Goal: Transaction & Acquisition: Purchase product/service

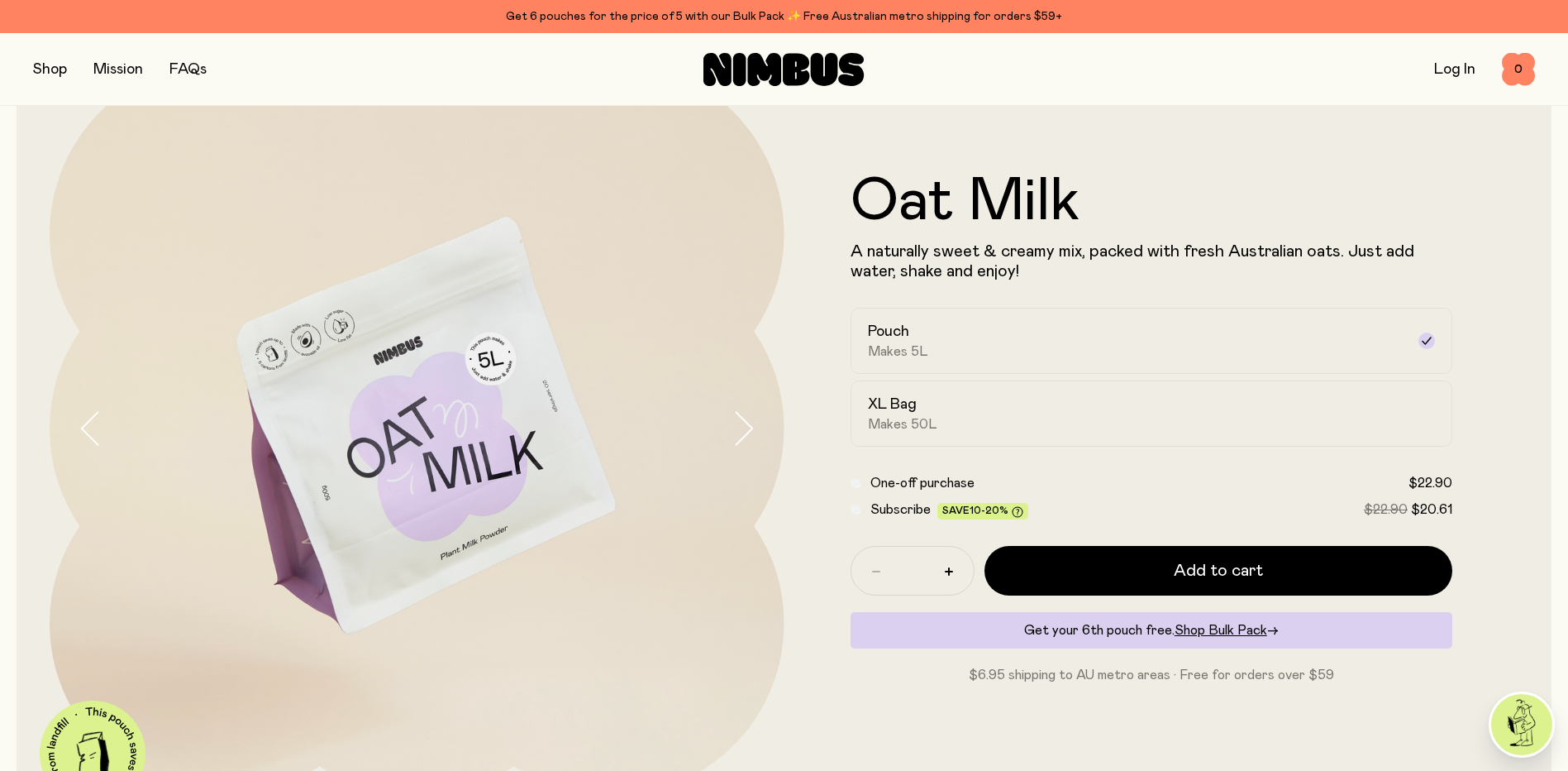
scroll to position [100, 0]
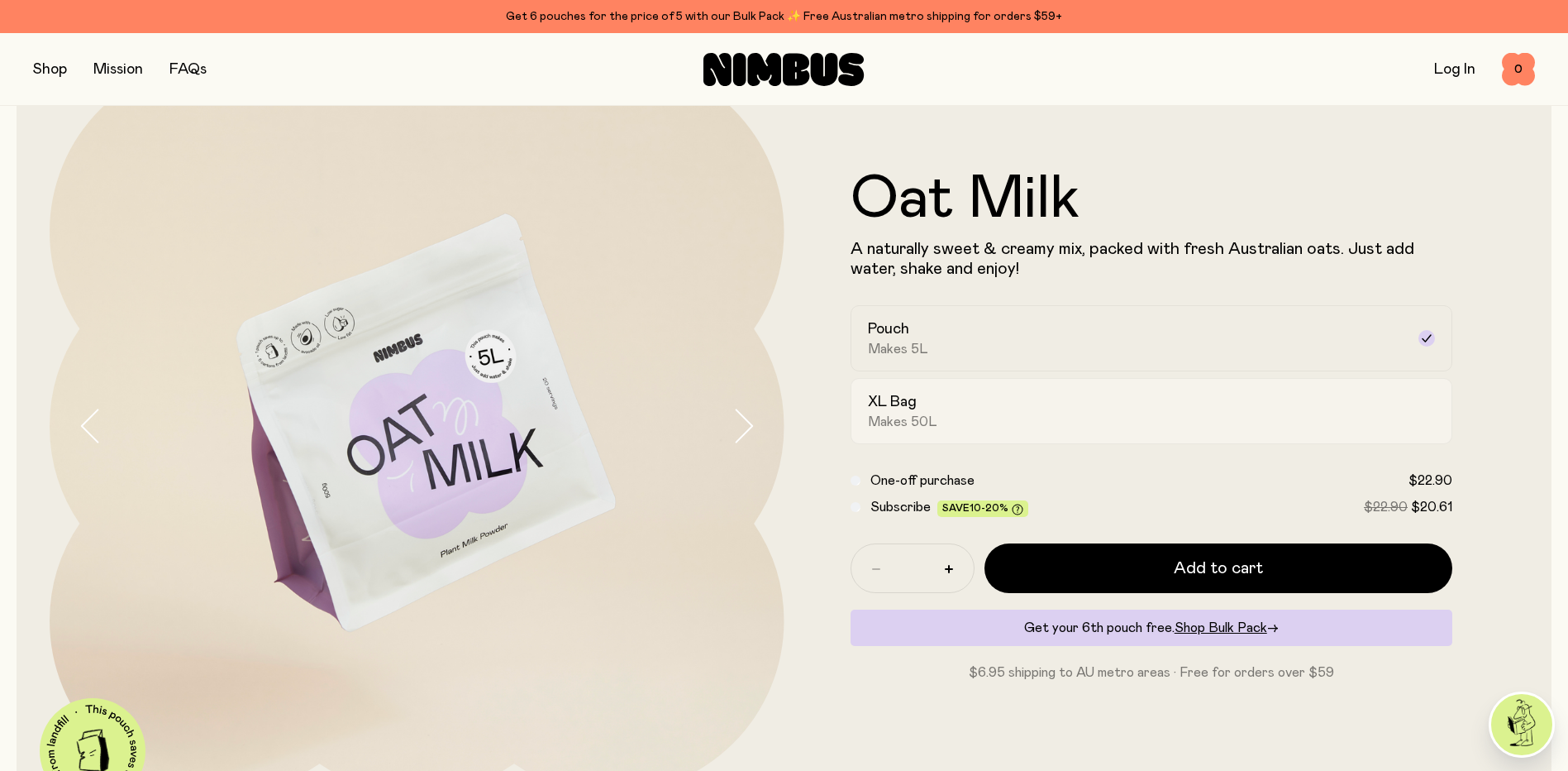
click at [956, 427] on div "XL Bag Makes 50L" at bounding box center [1138, 410] width 538 height 38
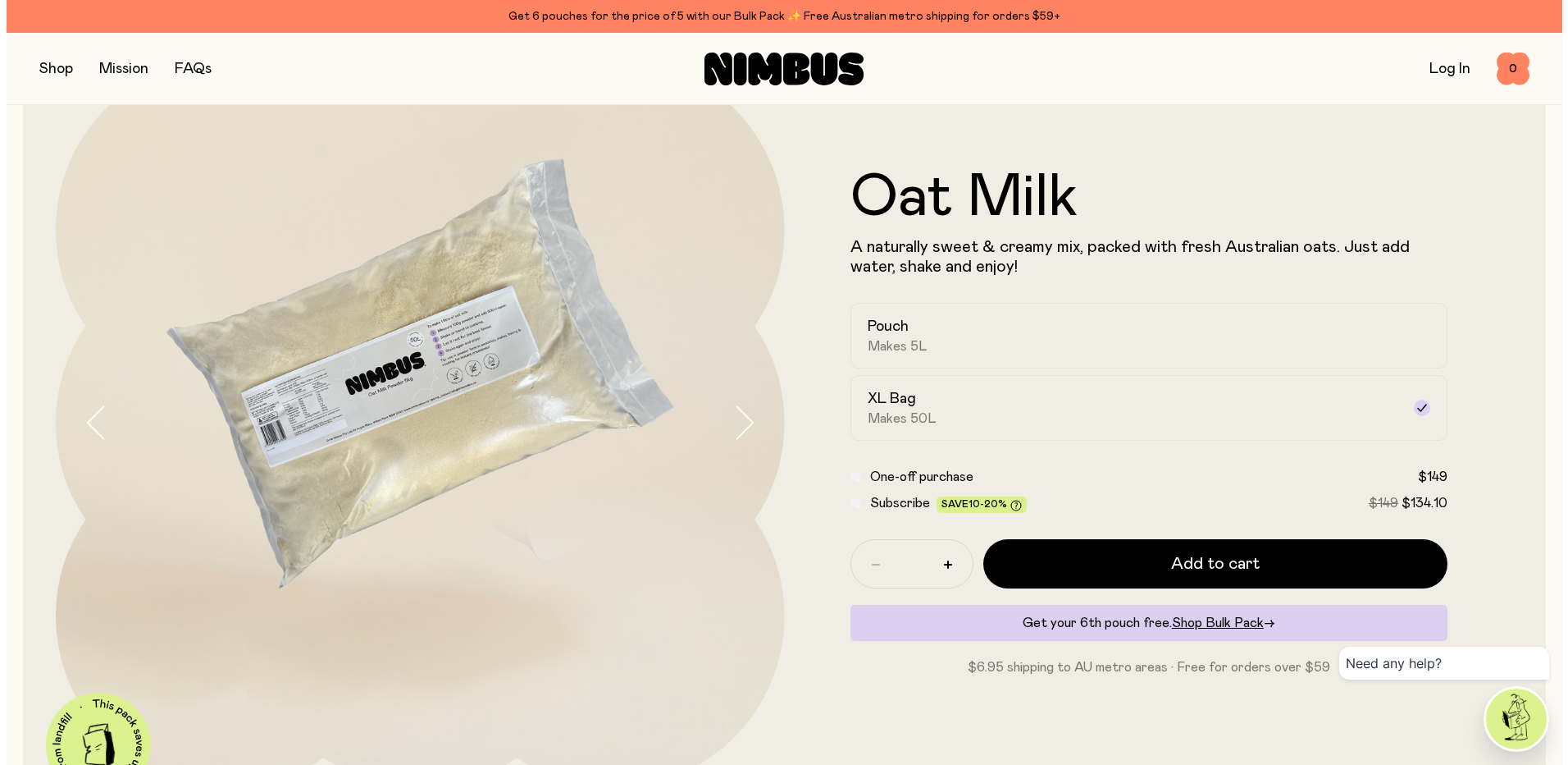
scroll to position [181, 0]
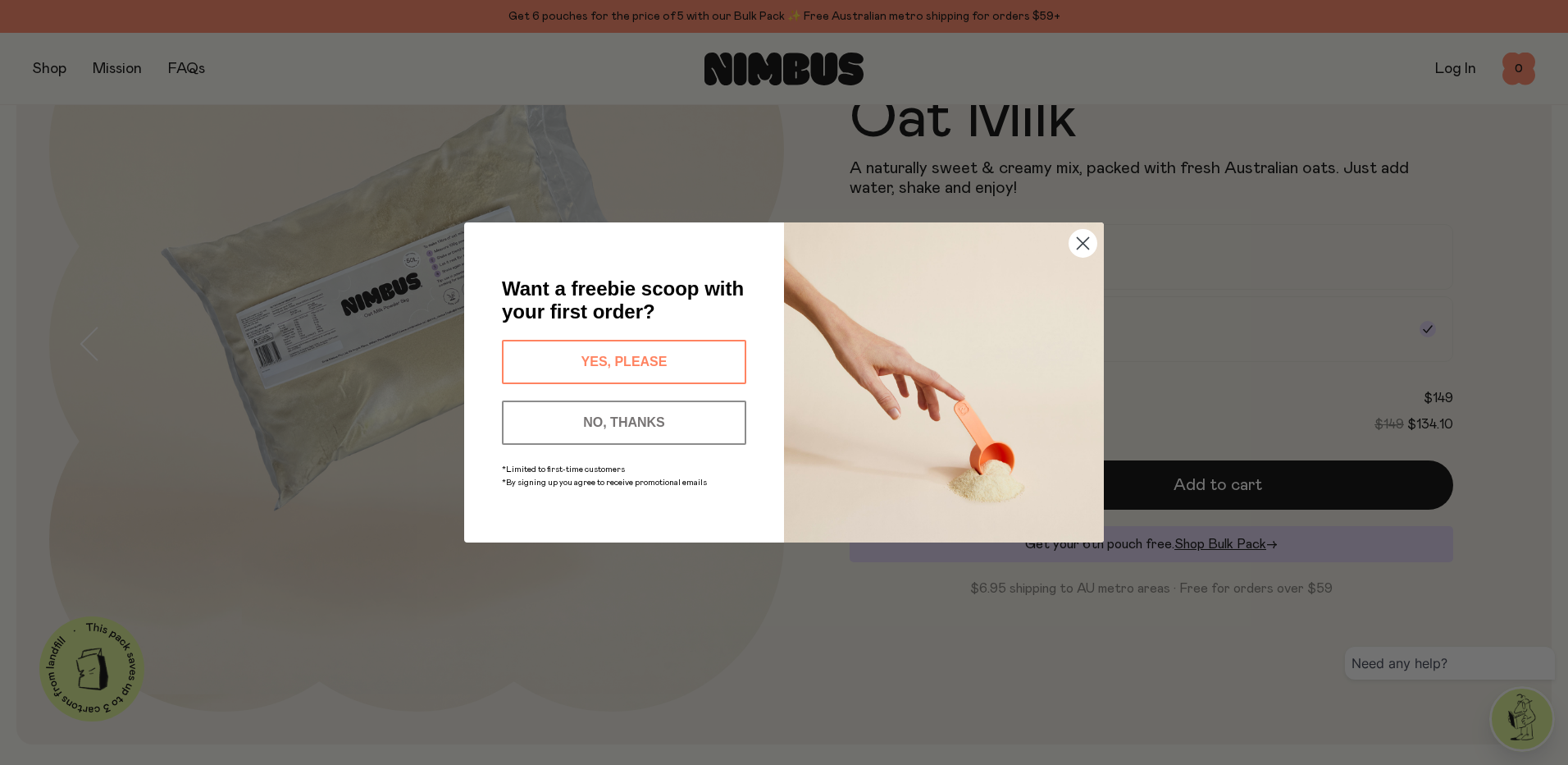
click at [633, 356] on button "YES, PLEASE" at bounding box center [623, 362] width 244 height 44
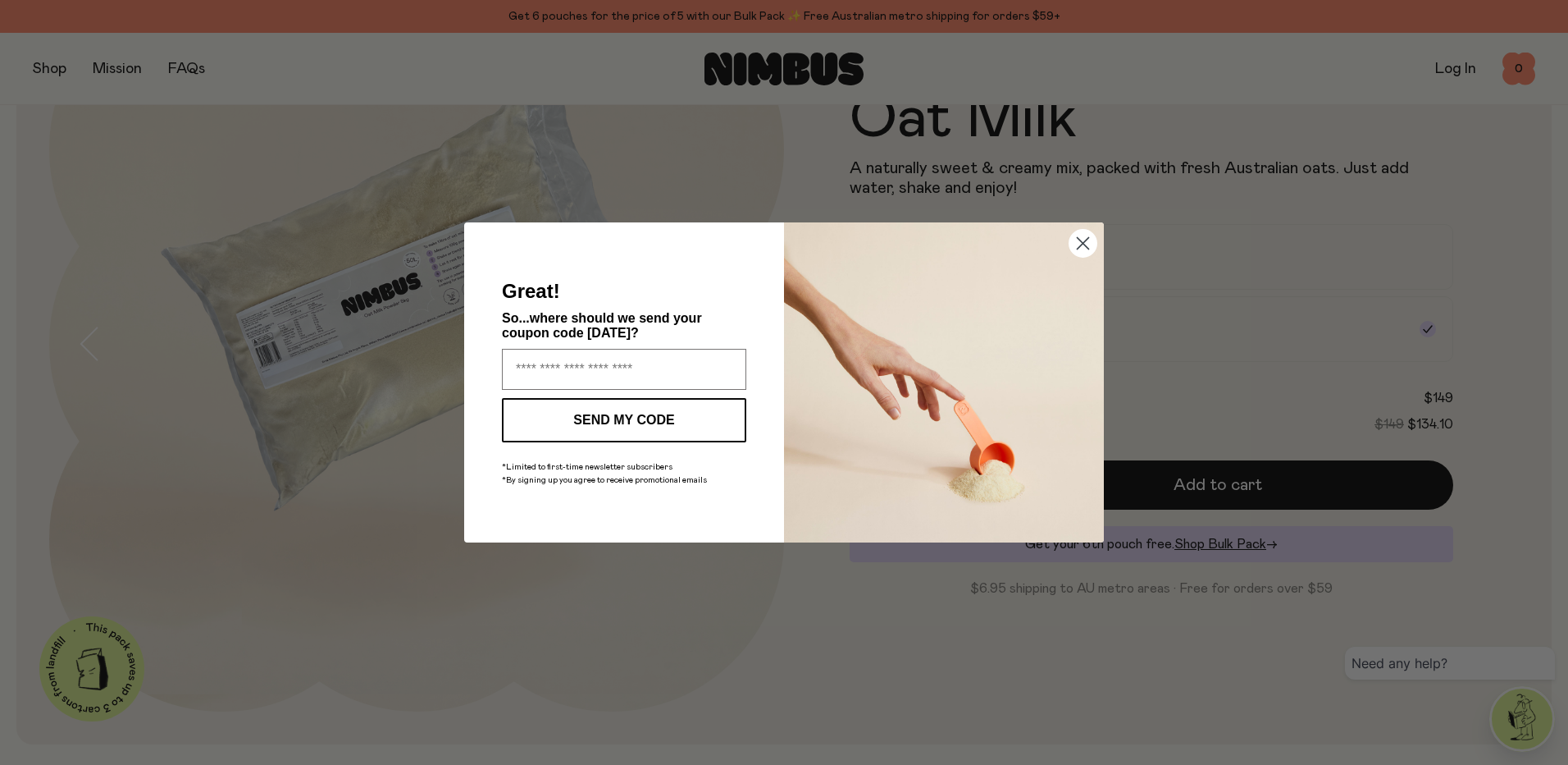
click at [1091, 247] on circle "Close dialog" at bounding box center [1083, 243] width 27 height 27
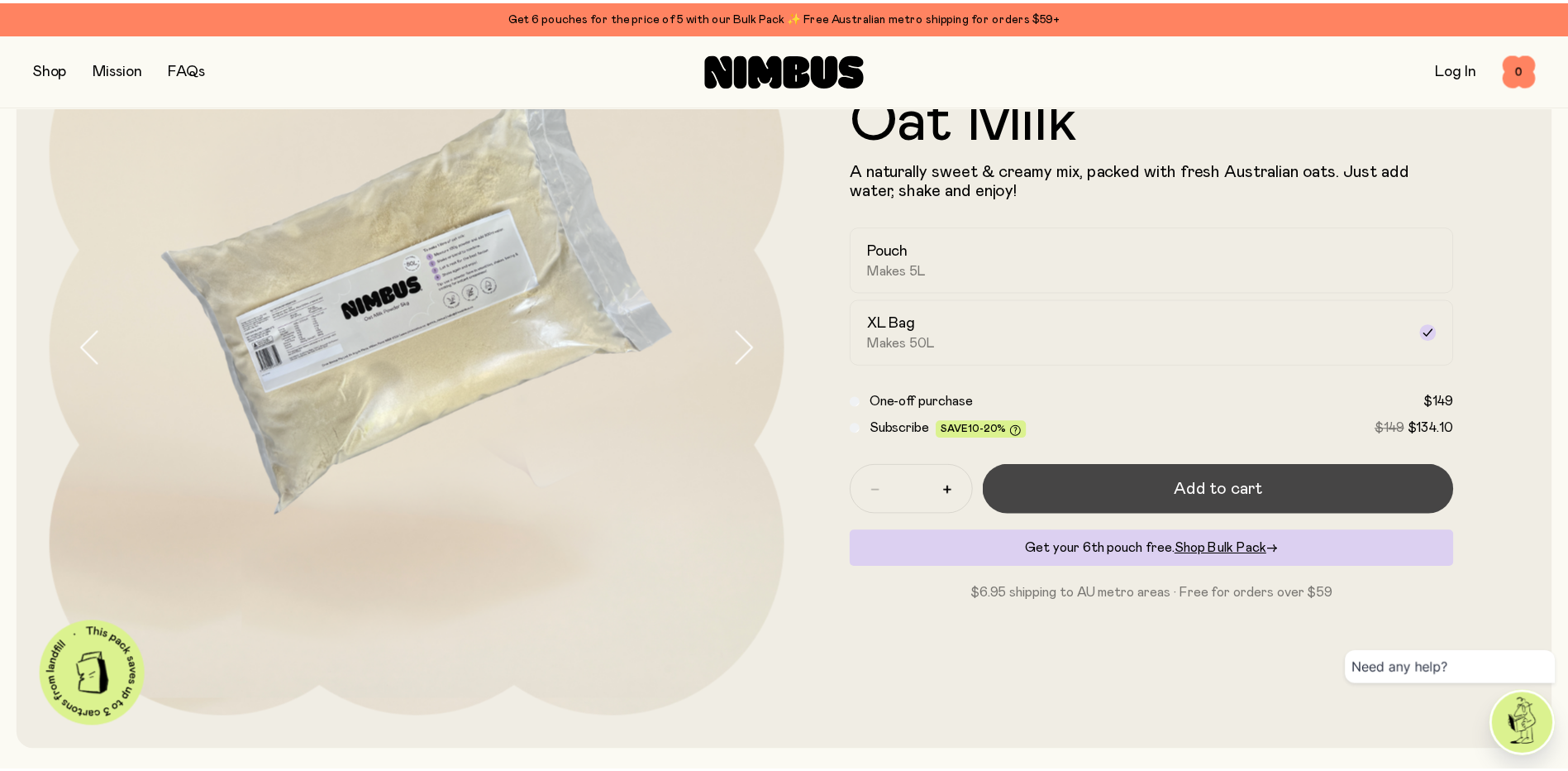
scroll to position [179, 0]
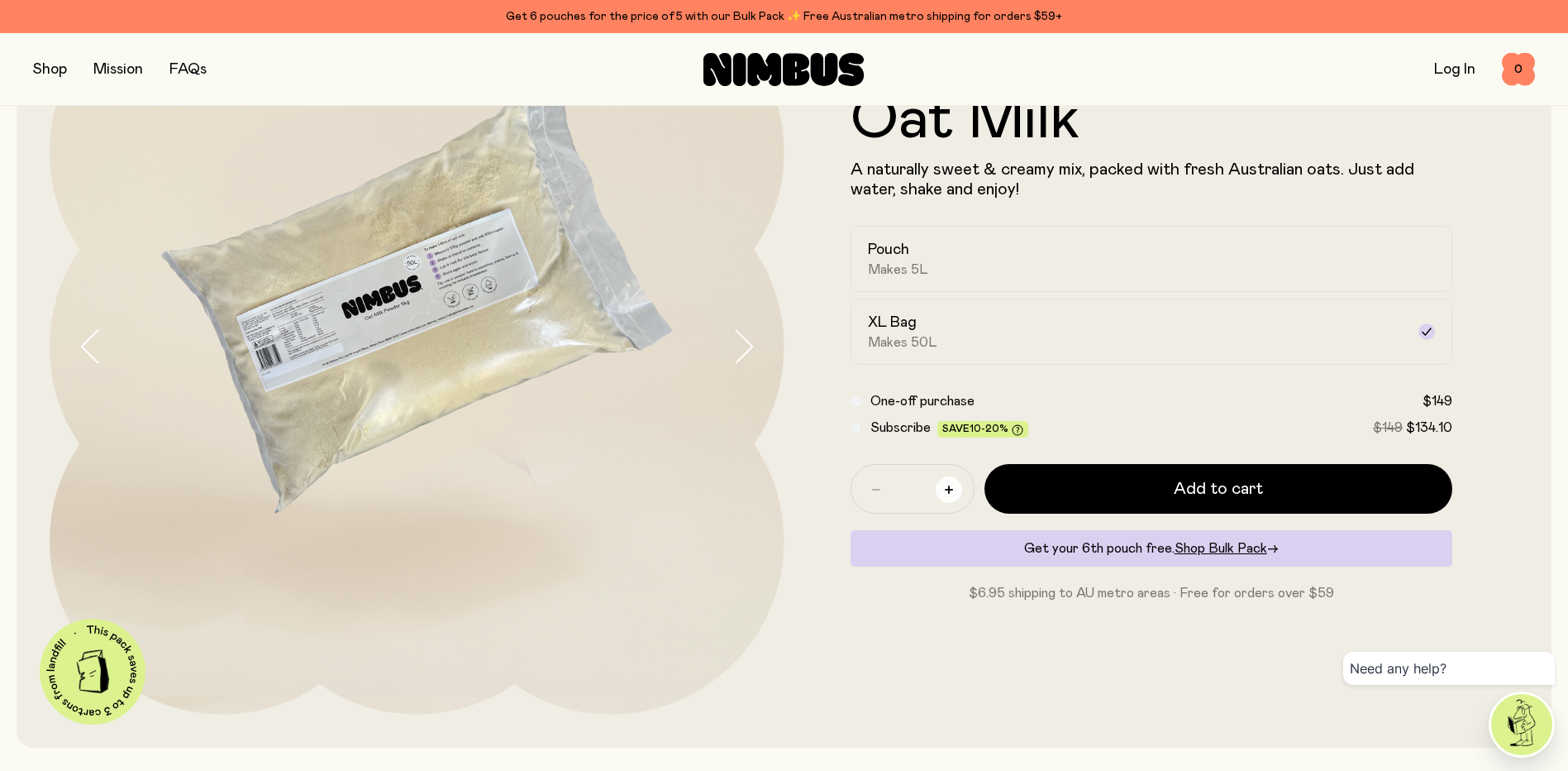
click at [952, 495] on button "button" at bounding box center [949, 489] width 26 height 26
type input "*"
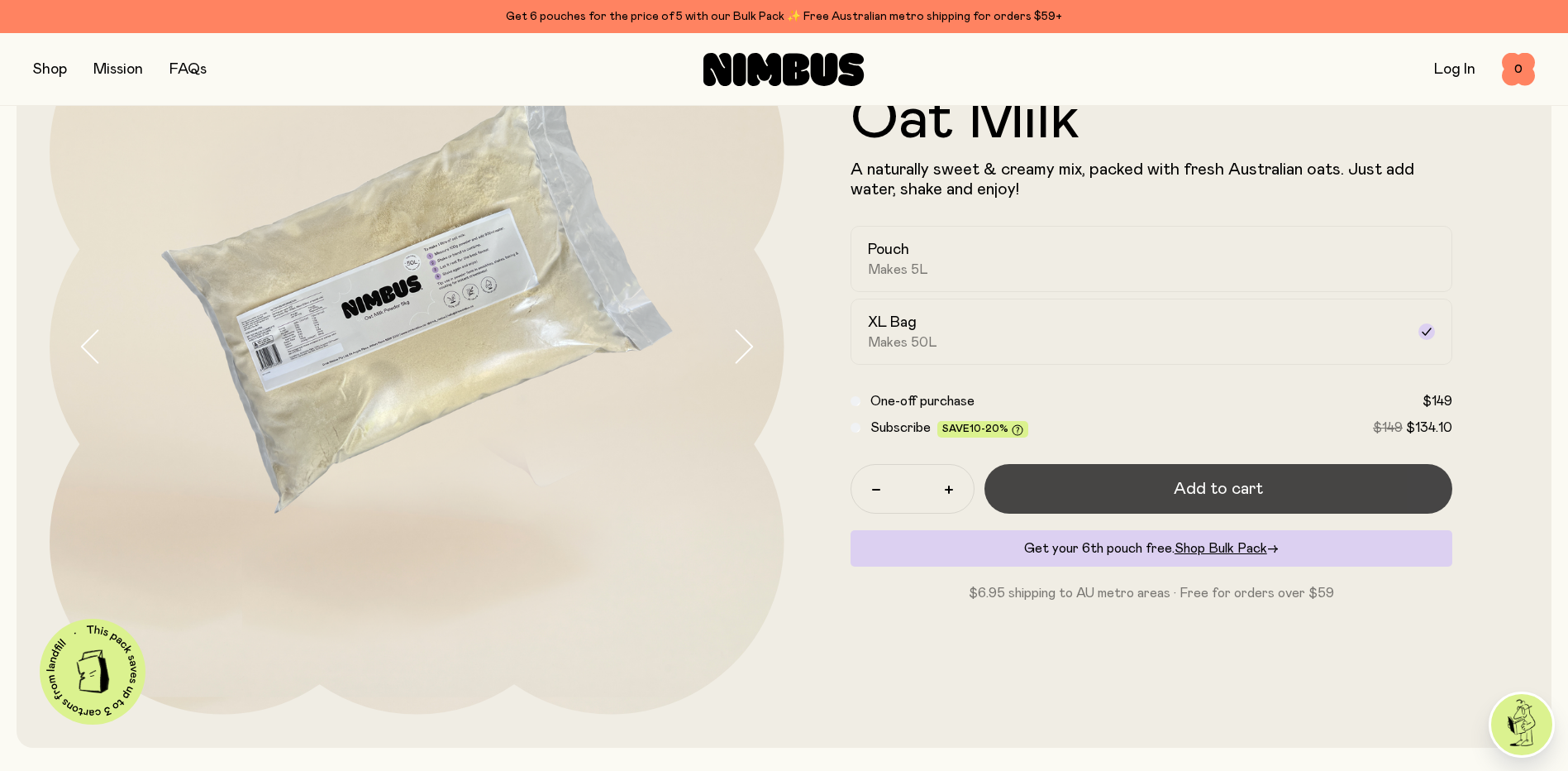
click at [1180, 490] on span "Add to cart" at bounding box center [1219, 488] width 90 height 23
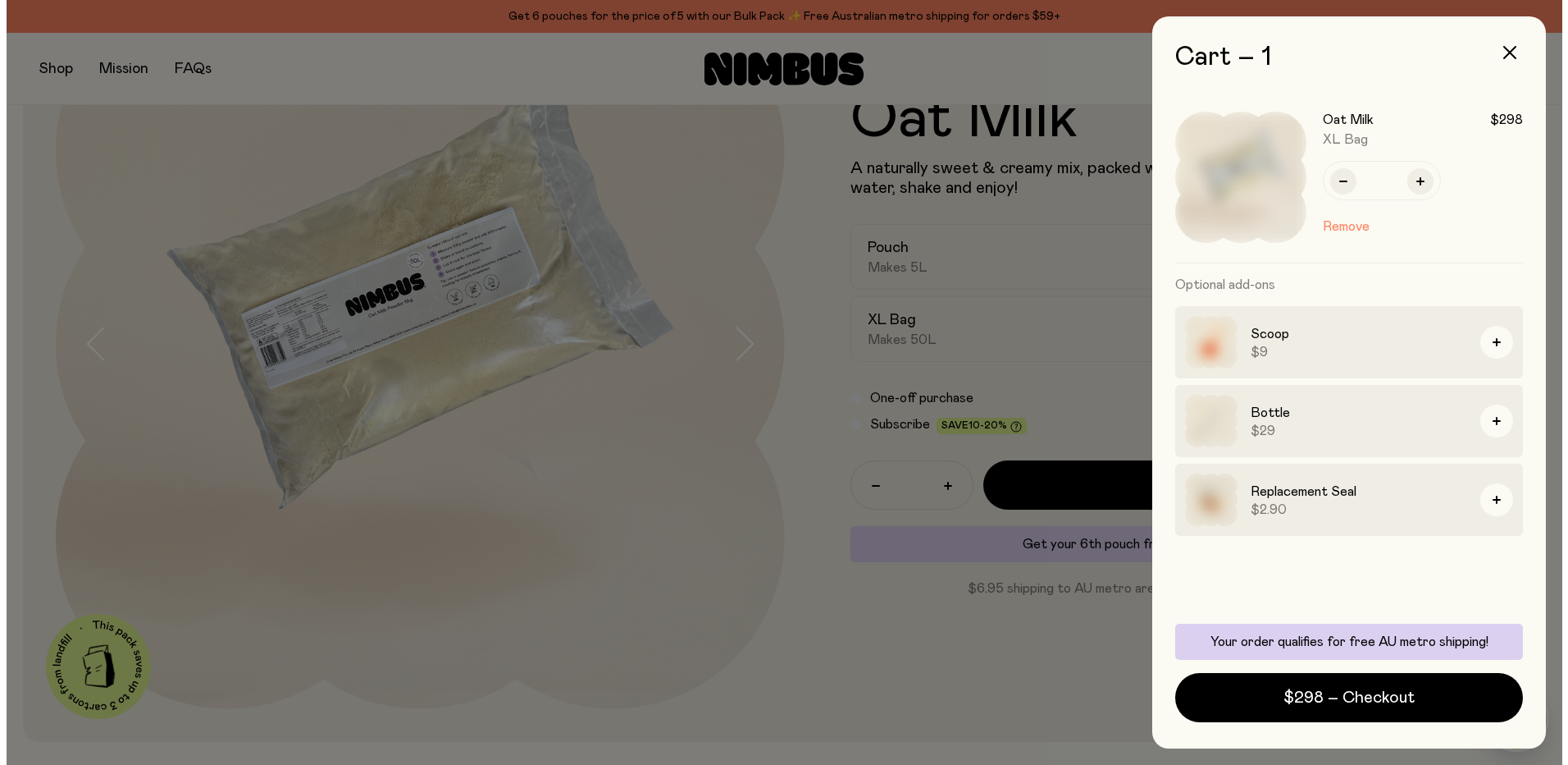
scroll to position [0, 0]
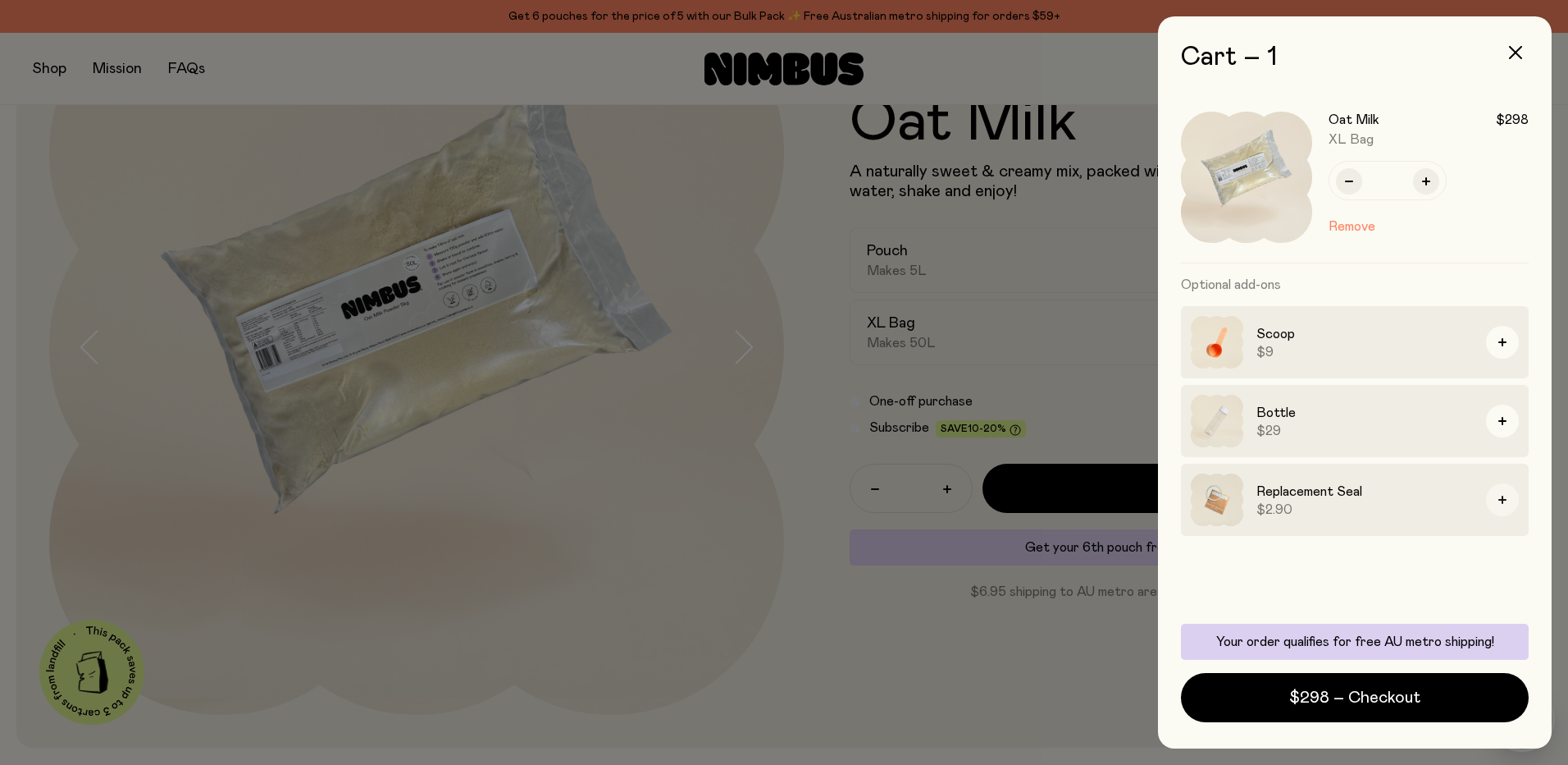
click at [1500, 501] on icon "button" at bounding box center [1502, 500] width 9 height 9
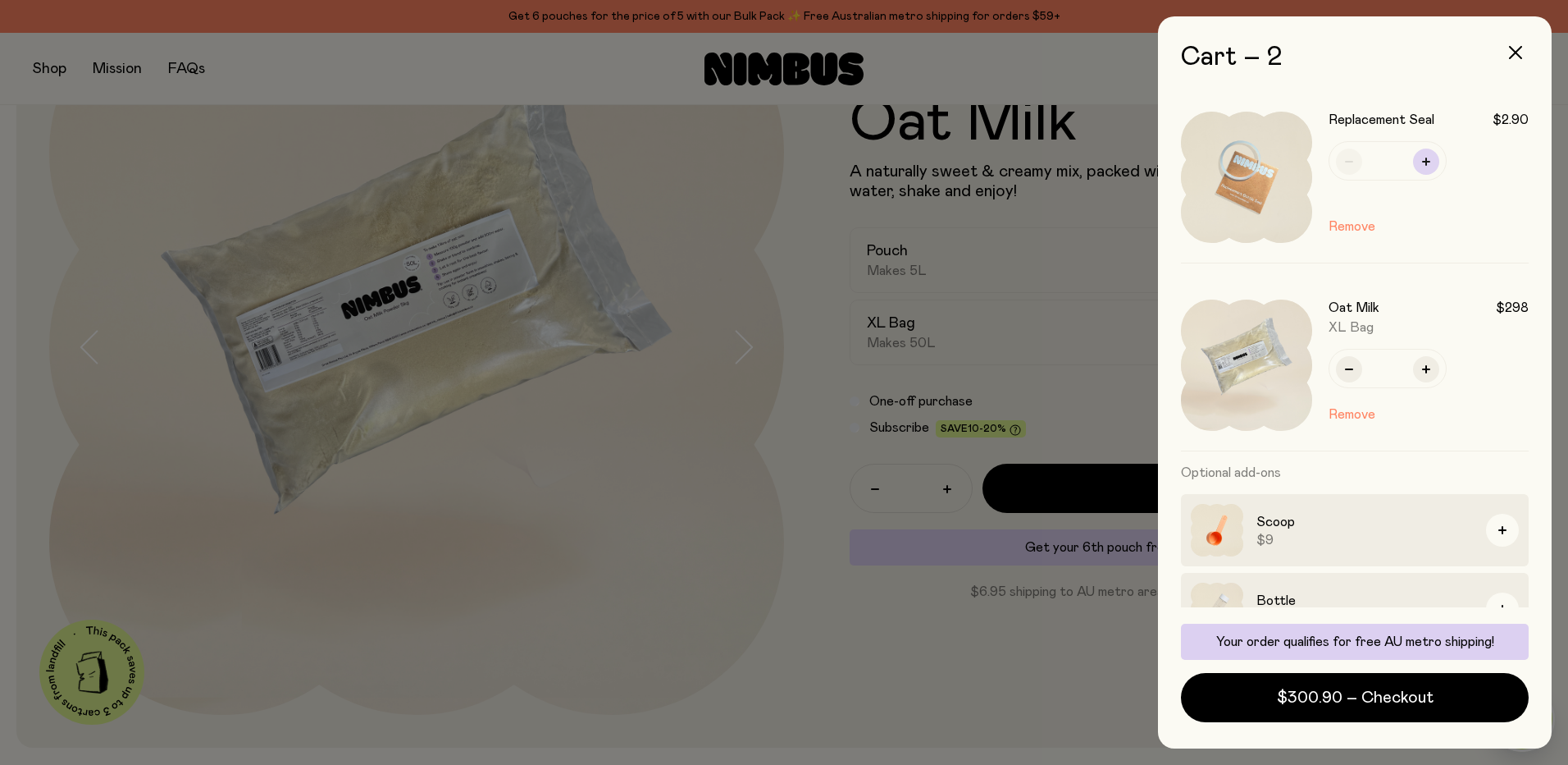
click at [1427, 162] on icon "button" at bounding box center [1426, 162] width 9 height 9
type input "*"
click at [1498, 532] on icon "button" at bounding box center [1502, 529] width 9 height 9
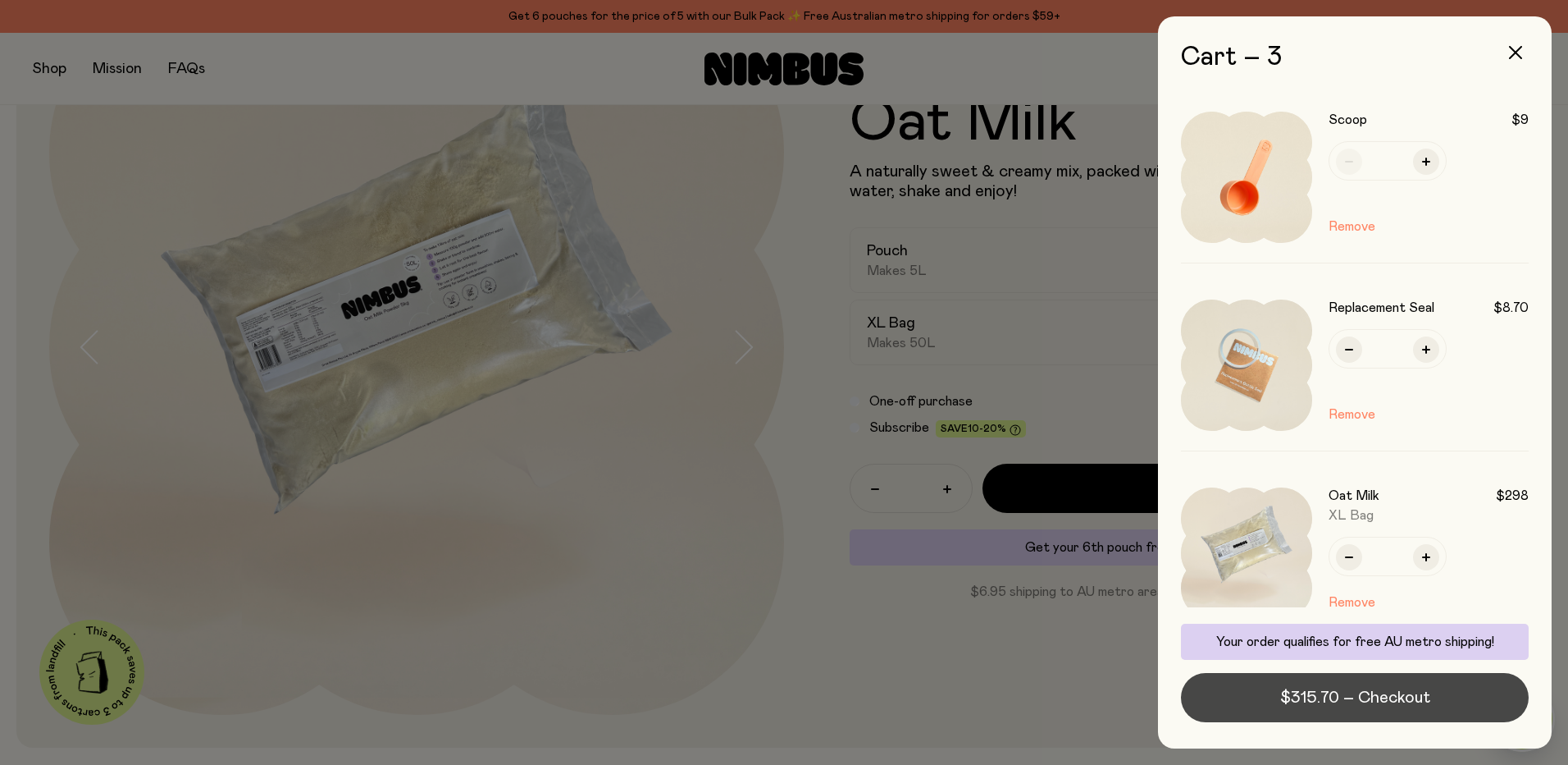
click at [1333, 700] on span "$315.70 – Checkout" at bounding box center [1355, 697] width 150 height 23
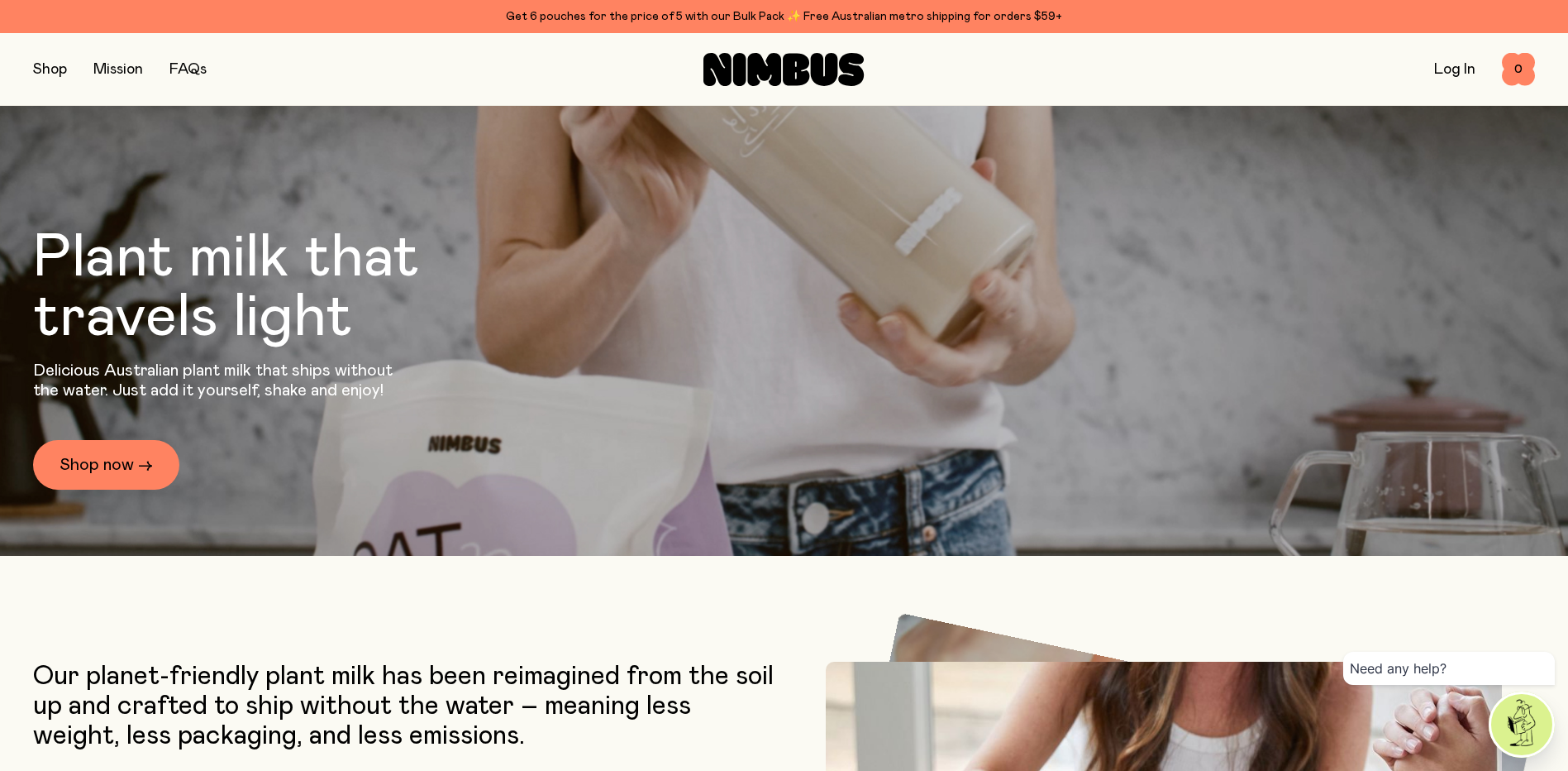
scroll to position [413, 0]
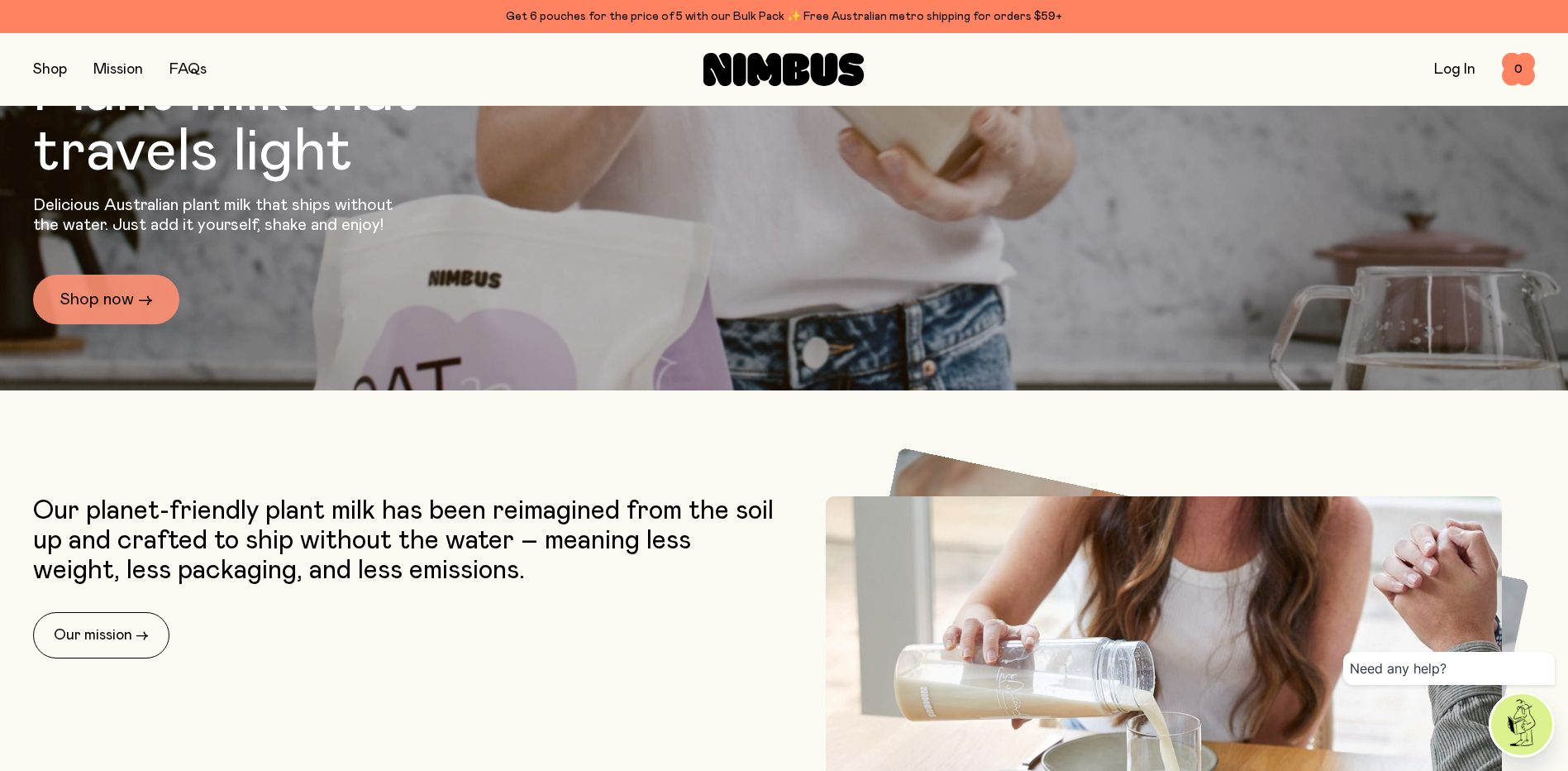
drag, startPoint x: 104, startPoint y: 304, endPoint x: 147, endPoint y: 320, distance: 45.9
click at [105, 304] on link "Shop now →" at bounding box center [106, 298] width 147 height 49
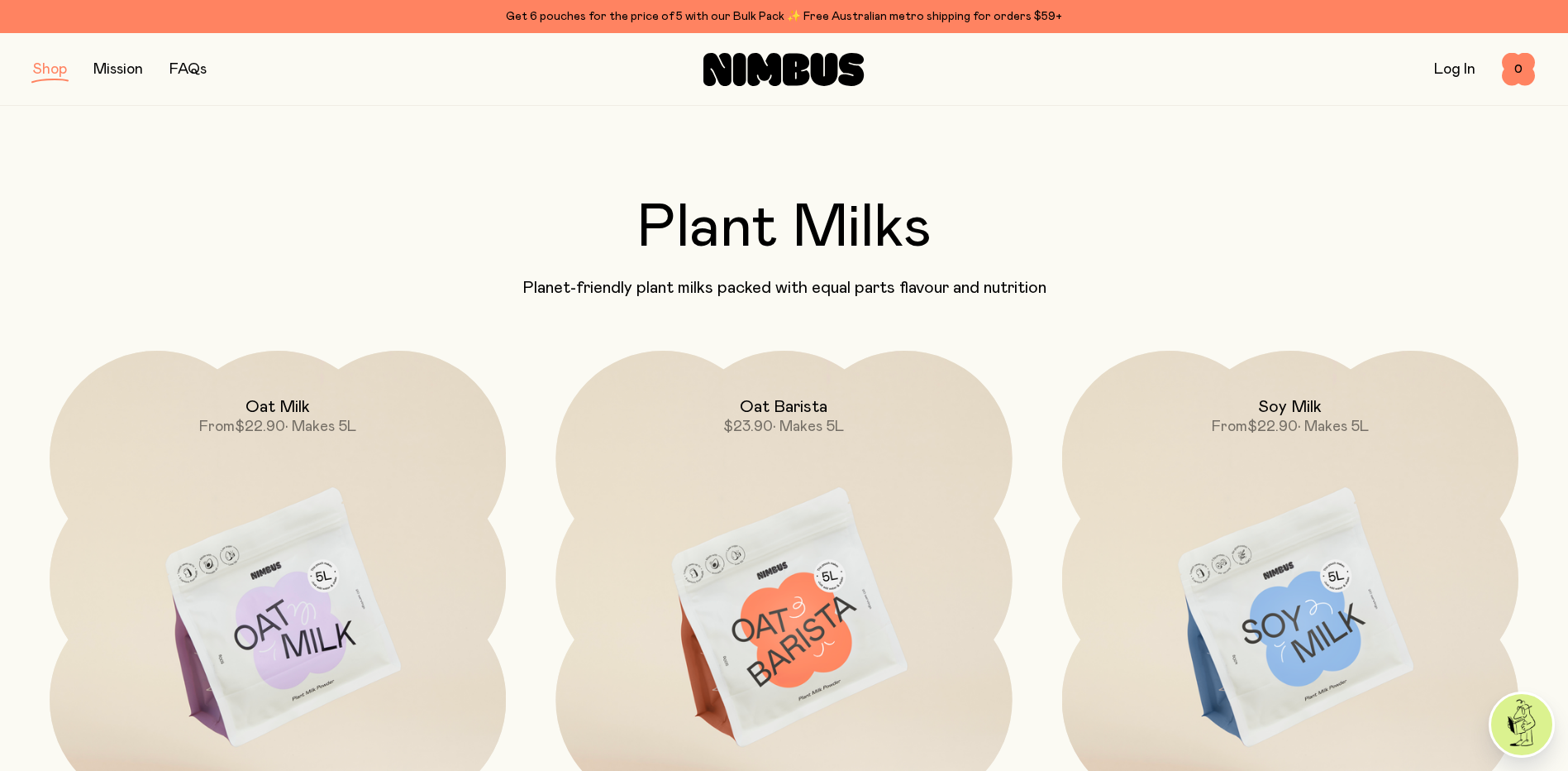
click at [330, 535] on img at bounding box center [277, 619] width 456 height 537
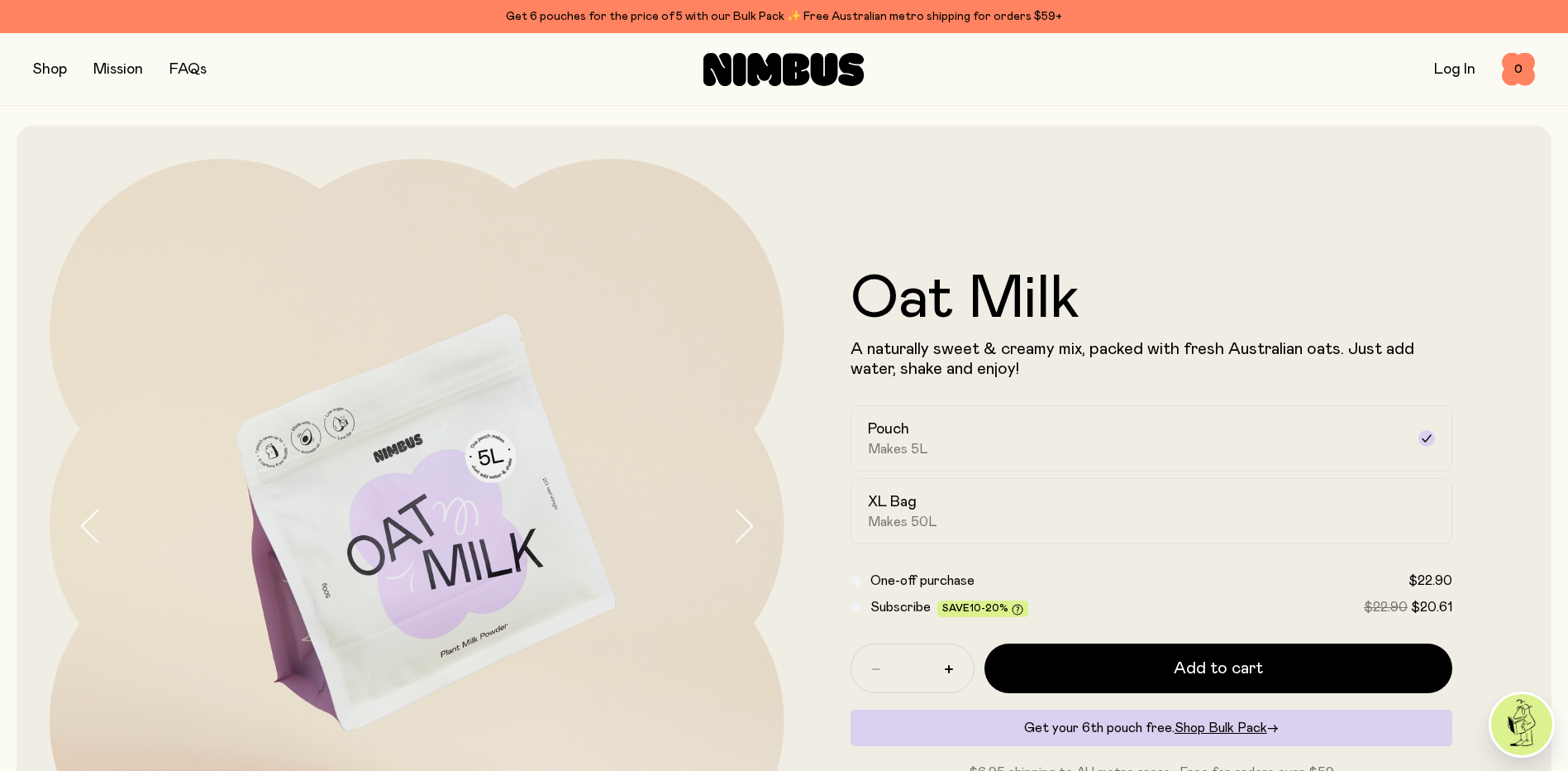
scroll to position [165, 0]
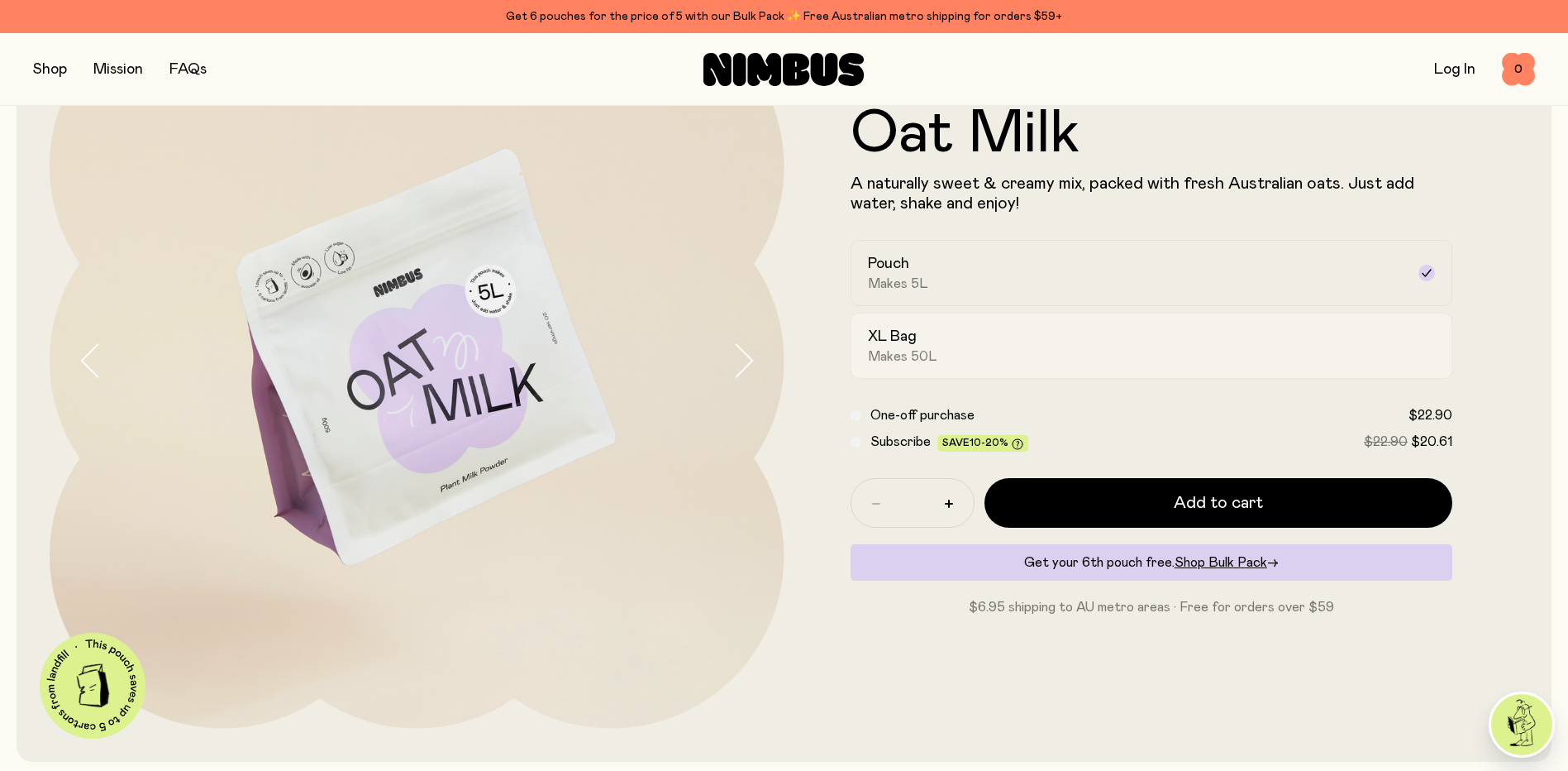
click at [1003, 353] on div "XL Bag Makes 50L" at bounding box center [1138, 344] width 538 height 38
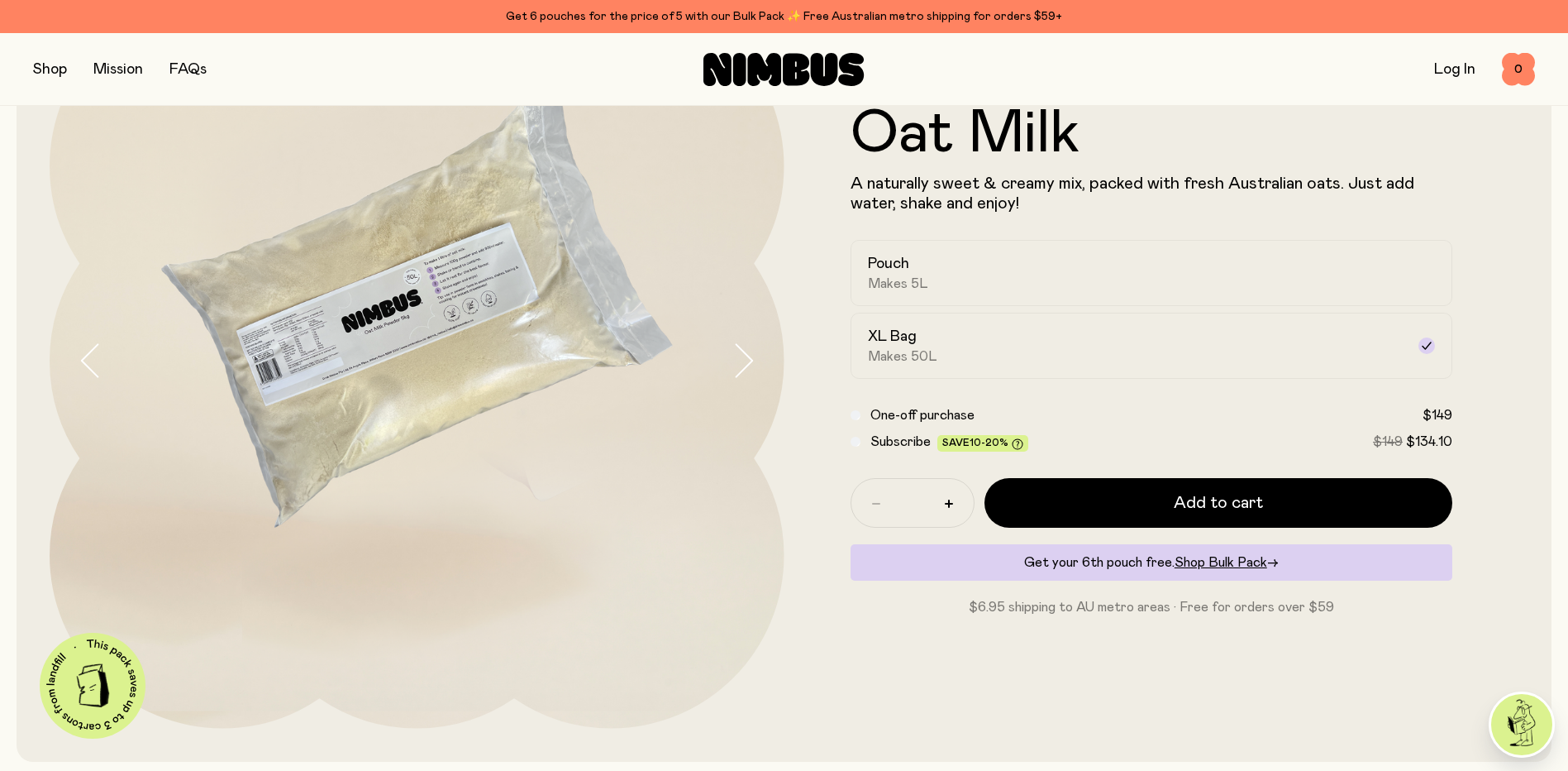
click at [536, 612] on img at bounding box center [417, 361] width 735 height 735
click at [887, 638] on div "Oat Milk A naturally sweet & creamy mix, packed with fresh Australian oats. Jus…" at bounding box center [1152, 361] width 735 height 735
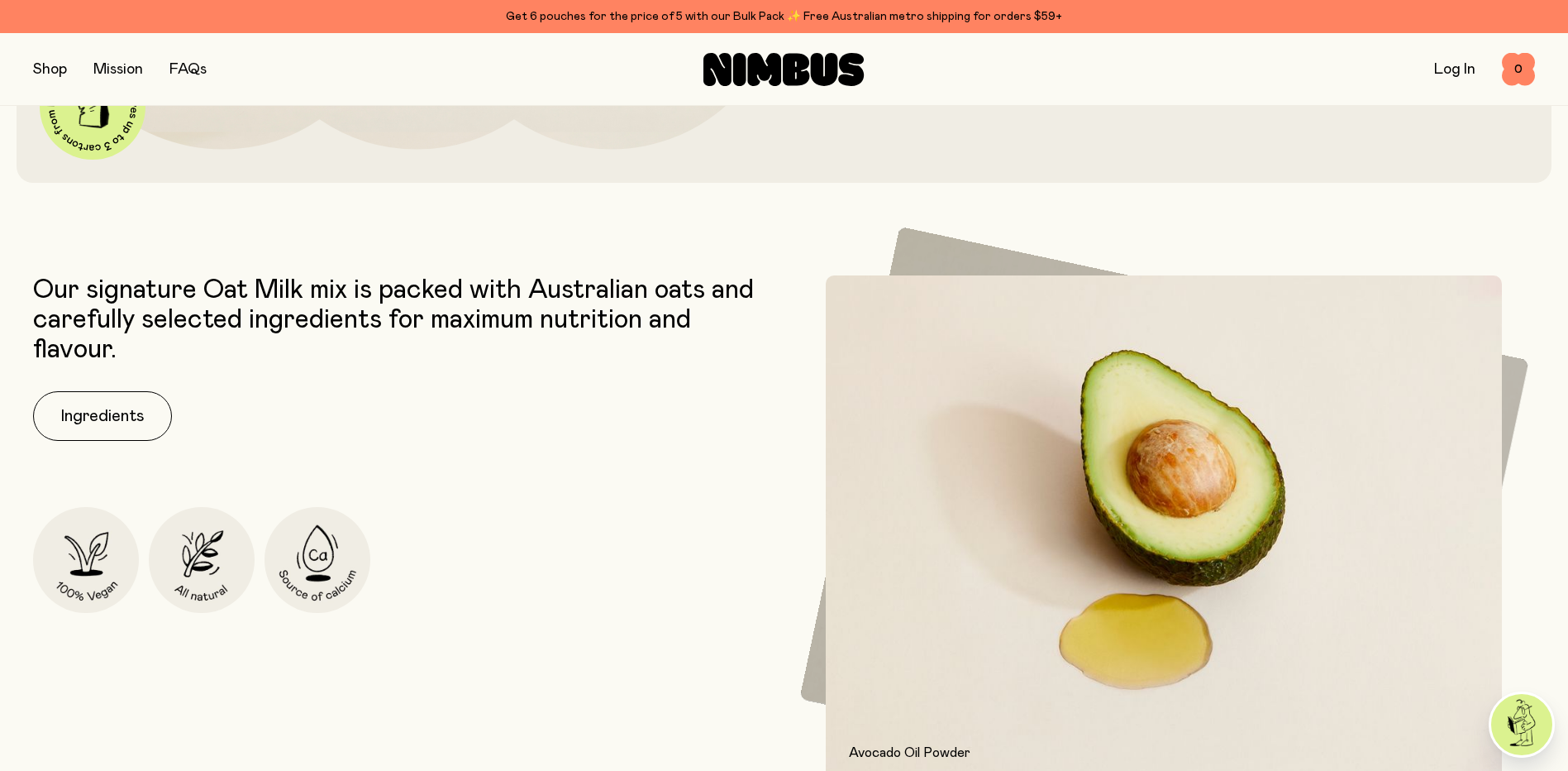
scroll to position [0, 0]
